Goal: Task Accomplishment & Management: Manage account settings

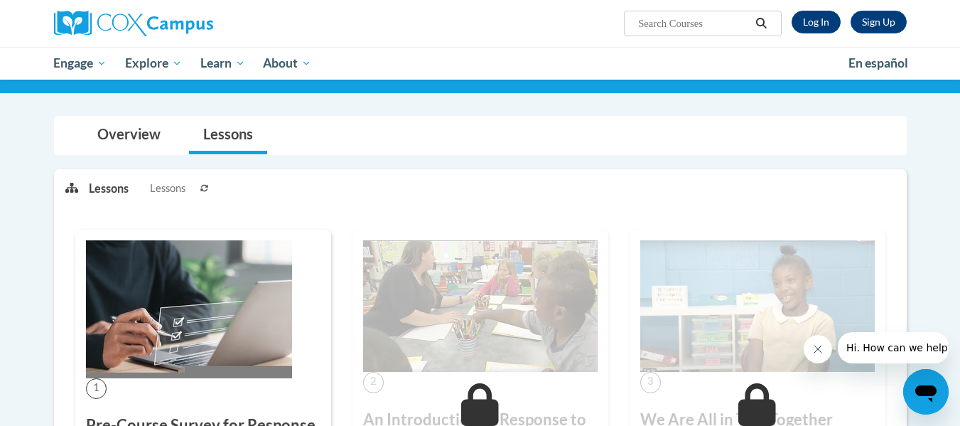
scroll to position [93, 0]
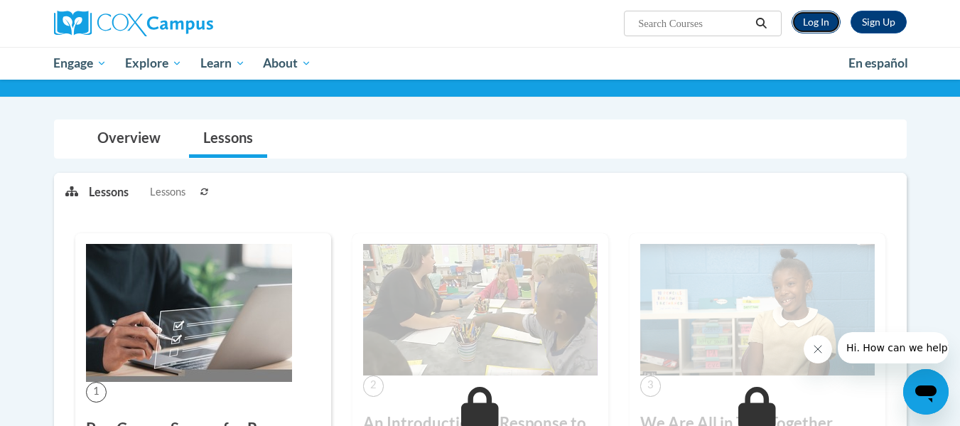
click at [832, 24] on link "Log In" at bounding box center [816, 22] width 49 height 23
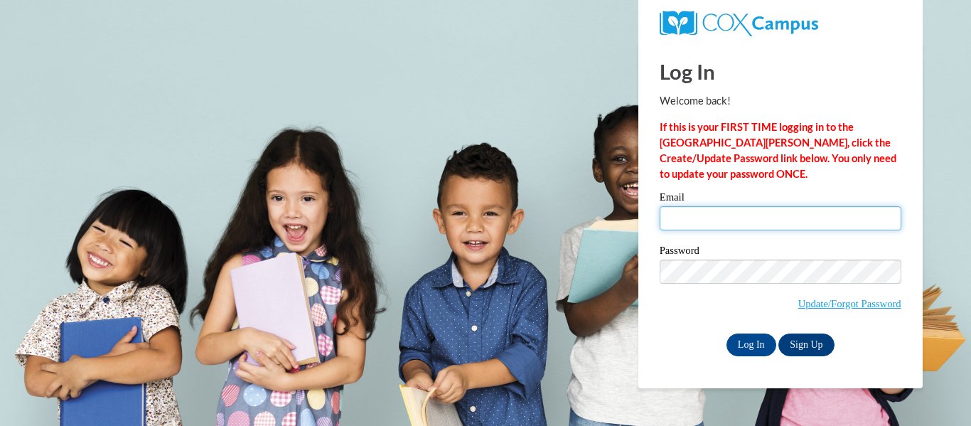
click at [724, 218] on input "Email" at bounding box center [781, 218] width 242 height 24
type input "[EMAIL_ADDRESS][DOMAIN_NAME]"
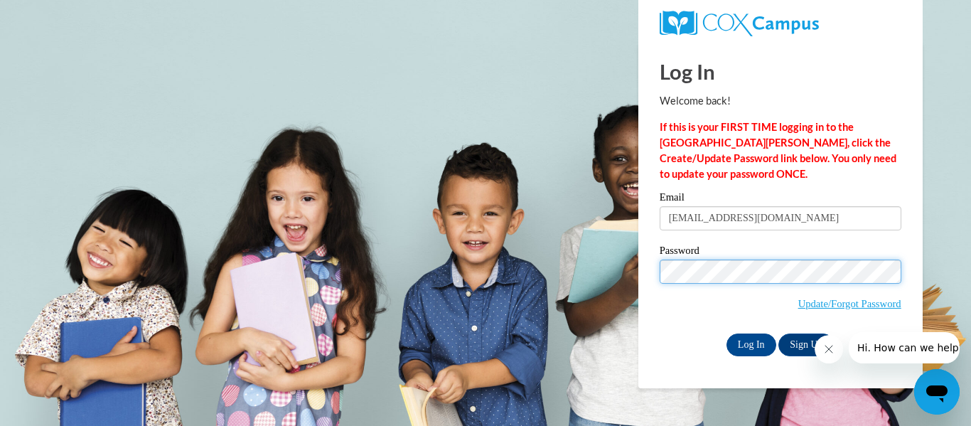
click at [726, 333] on input "Log In" at bounding box center [751, 344] width 50 height 23
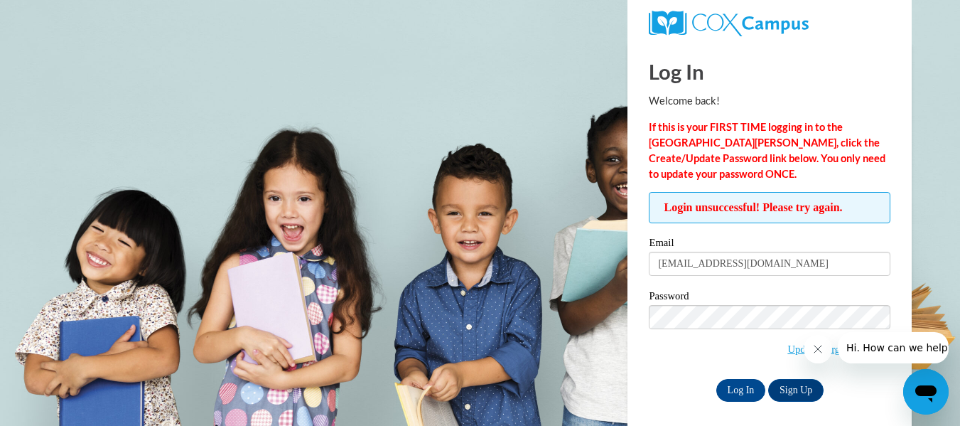
click at [711, 276] on div "Email [EMAIL_ADDRESS][DOMAIN_NAME]" at bounding box center [770, 261] width 242 height 49
click at [711, 274] on input "ecn20901@gmail.com" at bounding box center [770, 264] width 242 height 24
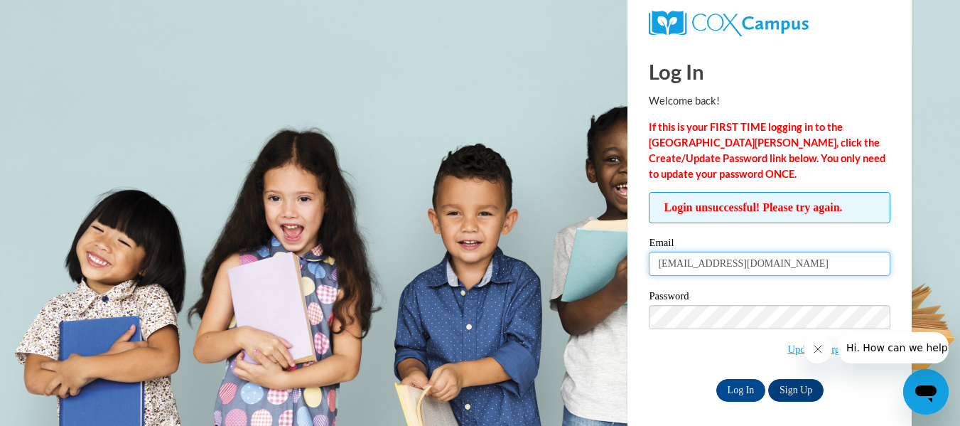
type input "ecnich9608@ung.edu"
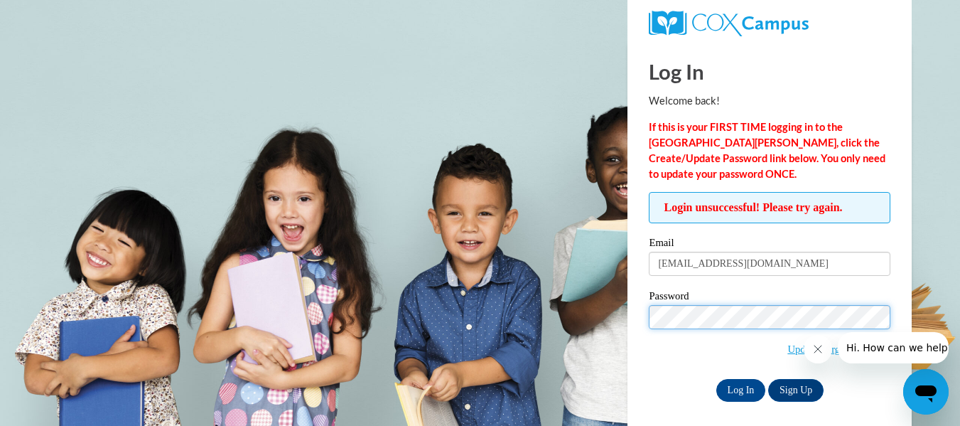
click at [716, 379] on input "Log In" at bounding box center [741, 390] width 50 height 23
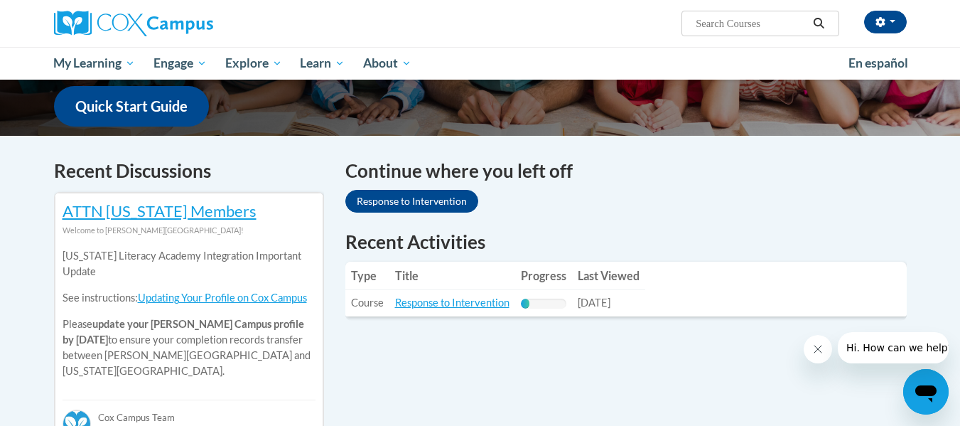
scroll to position [369, 0]
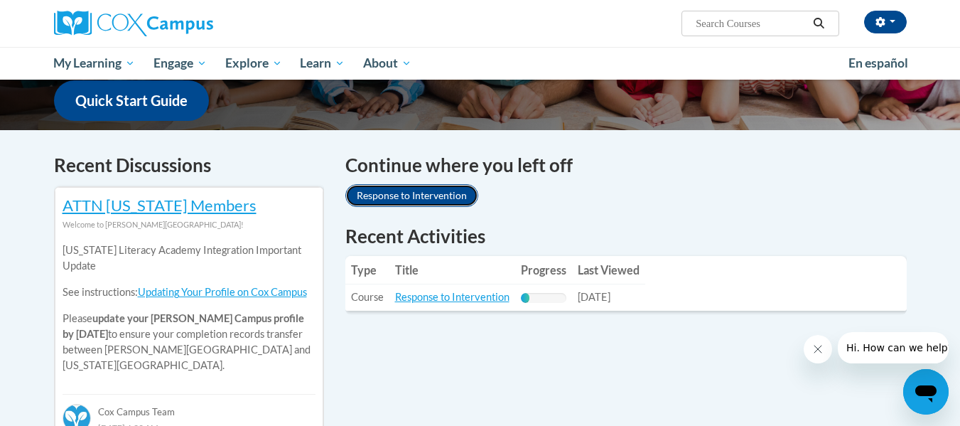
click at [454, 193] on link "Response to Intervention" at bounding box center [411, 195] width 133 height 23
click at [421, 193] on link "Response to Intervention" at bounding box center [411, 195] width 133 height 23
click at [432, 300] on link "Response to Intervention" at bounding box center [452, 297] width 114 height 12
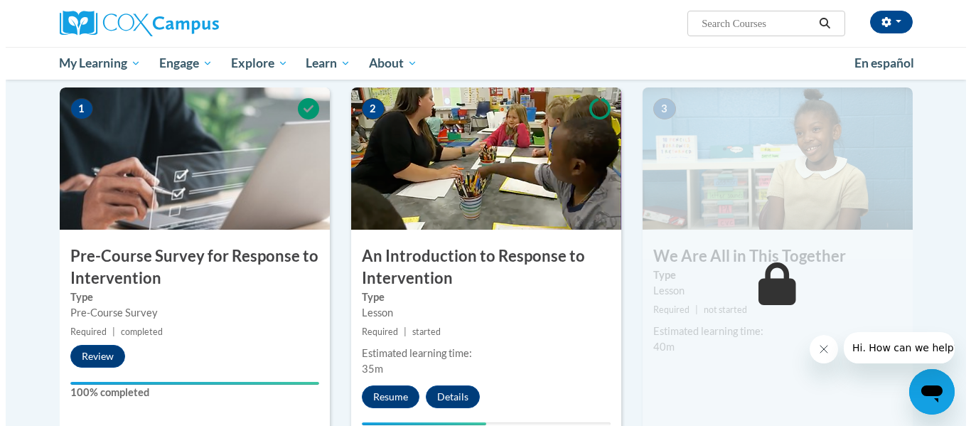
scroll to position [284, 0]
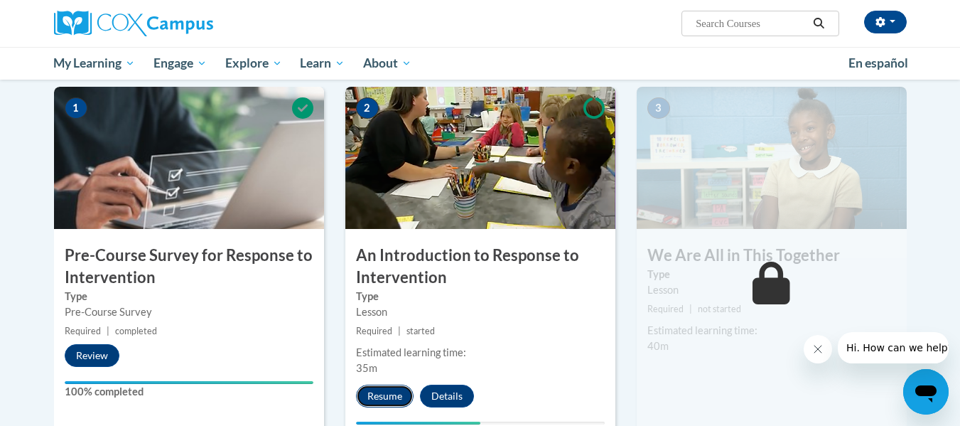
click at [382, 396] on button "Resume" at bounding box center [385, 396] width 58 height 23
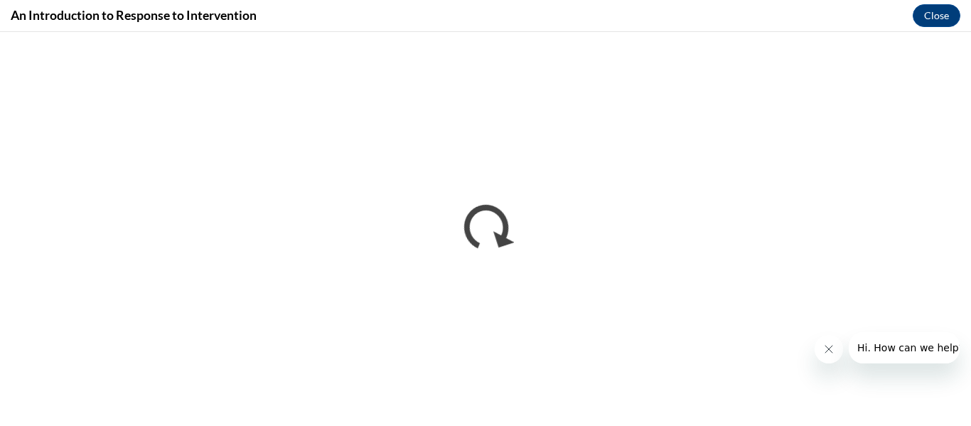
scroll to position [0, 0]
